Goal: Information Seeking & Learning: Check status

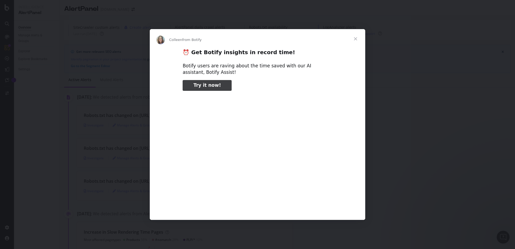
type input "292423"
click at [356, 38] on span "Close" at bounding box center [355, 38] width 19 height 19
